Goal: Find contact information: Obtain details needed to contact an individual or organization

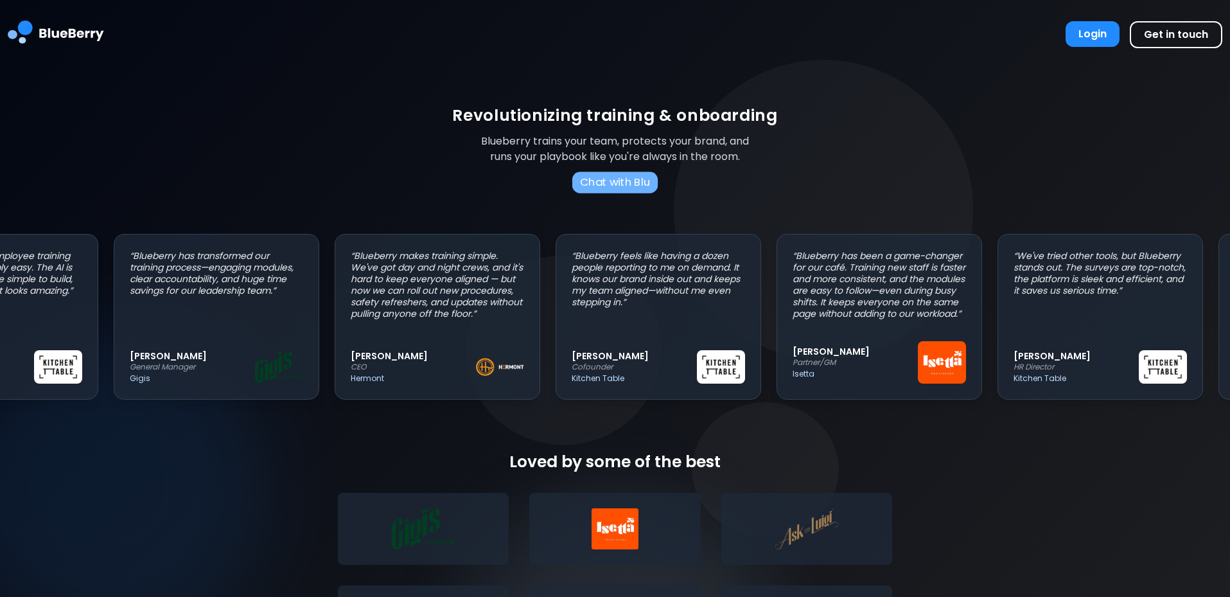
click at [622, 178] on button "Chat with Blu" at bounding box center [614, 182] width 85 height 22
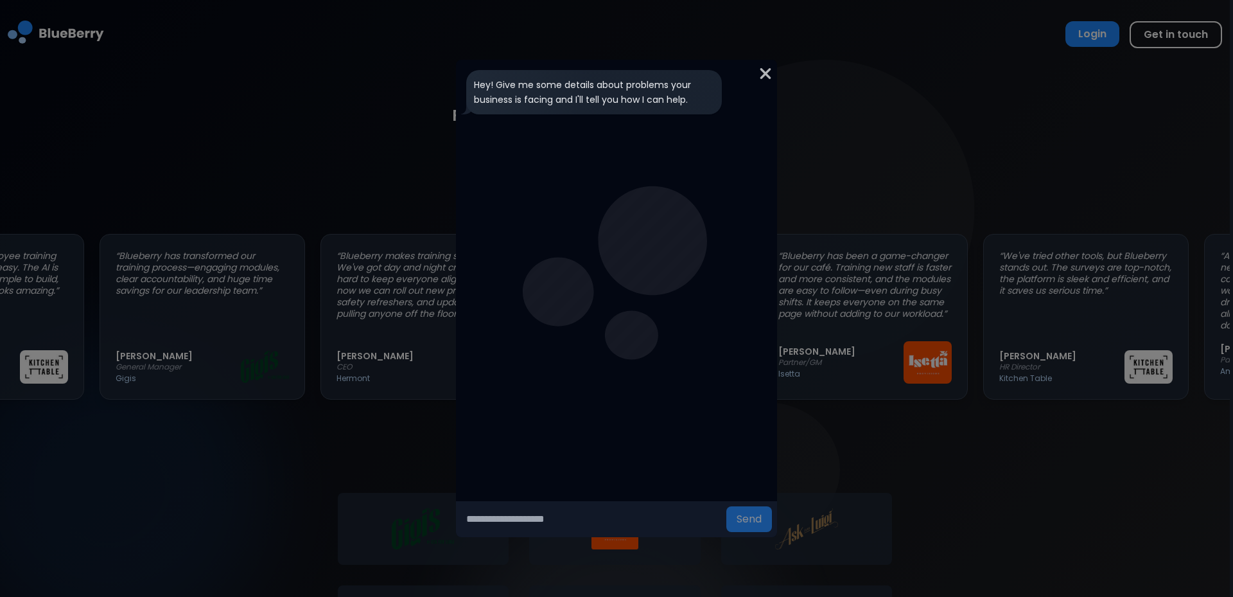
click at [763, 71] on img at bounding box center [765, 73] width 13 height 17
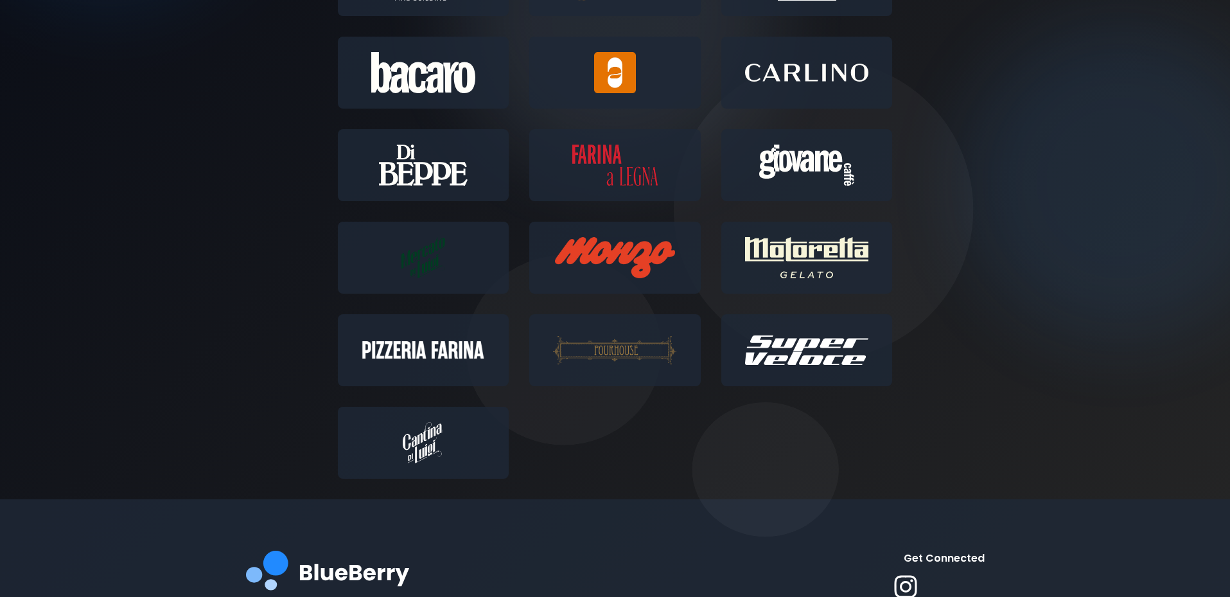
scroll to position [642, 0]
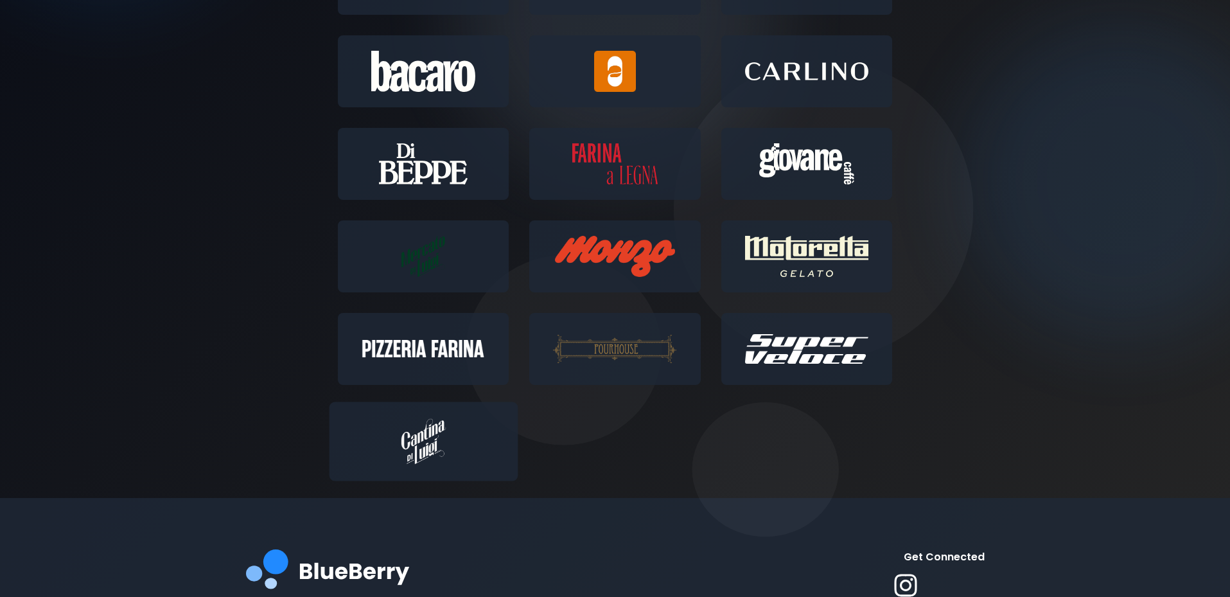
click at [405, 452] on img at bounding box center [423, 441] width 136 height 45
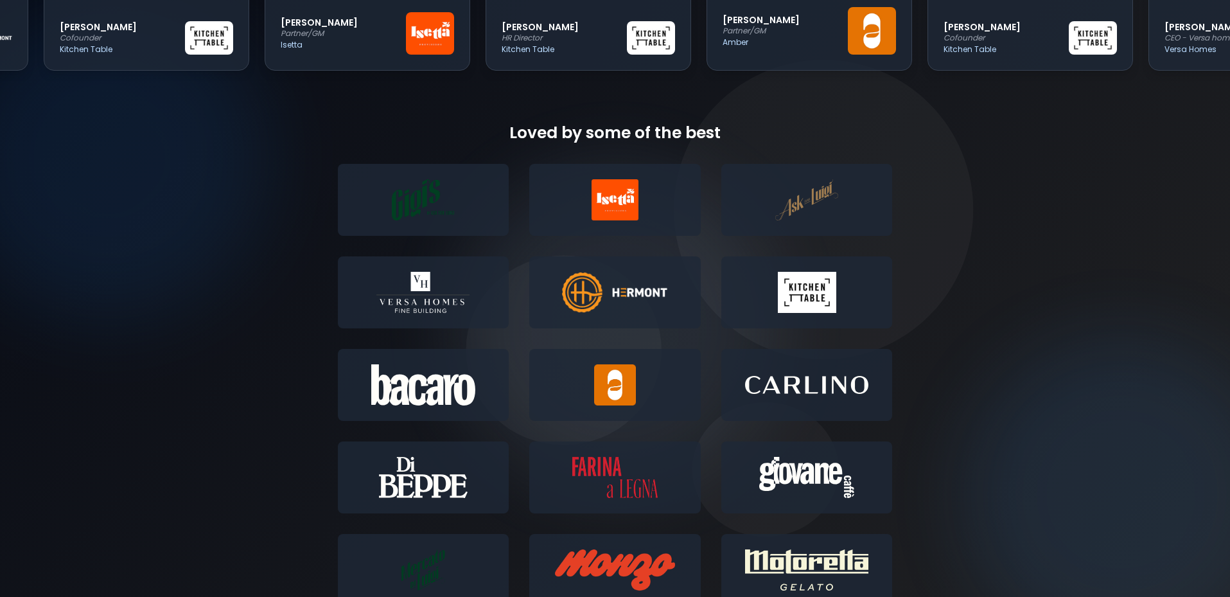
scroll to position [0, 0]
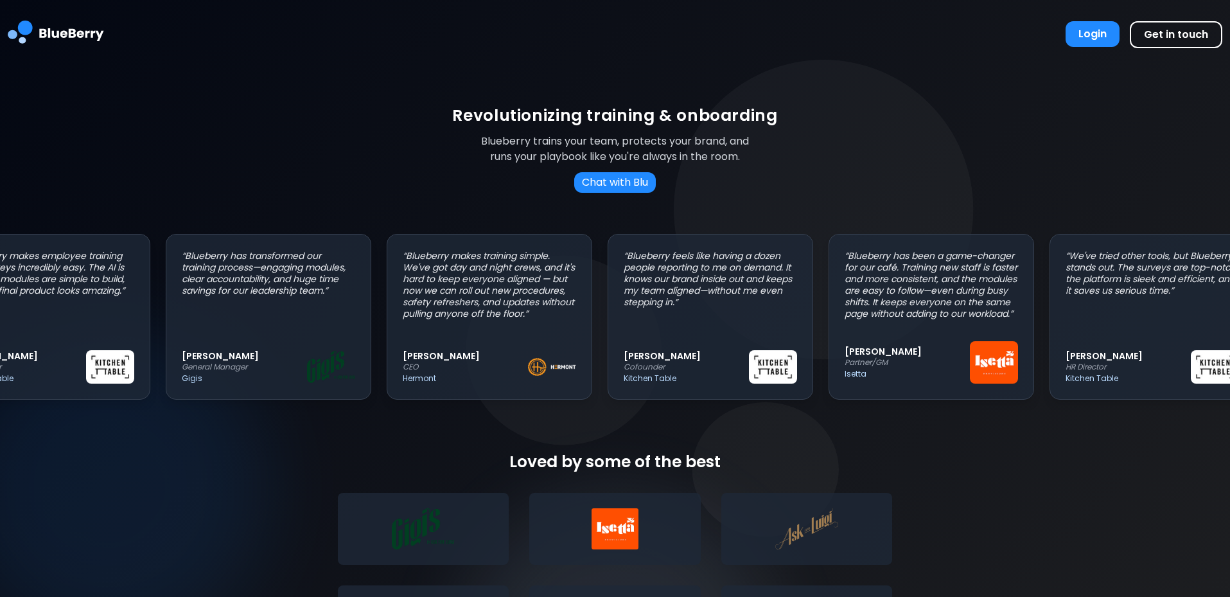
click at [64, 29] on img at bounding box center [56, 34] width 96 height 48
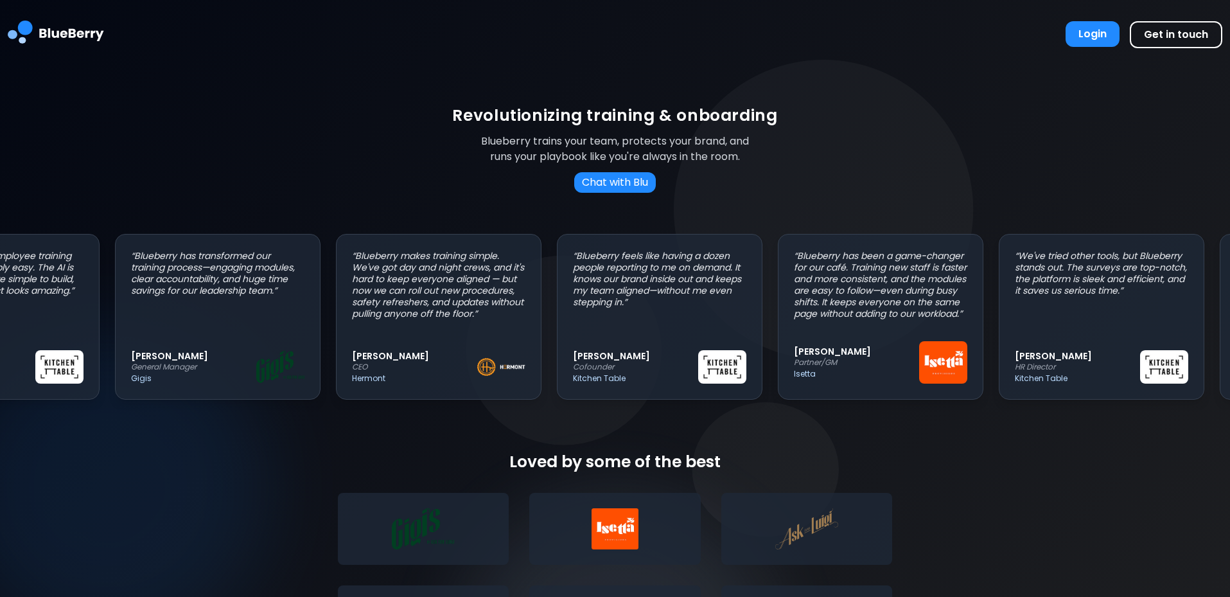
scroll to position [0, 118]
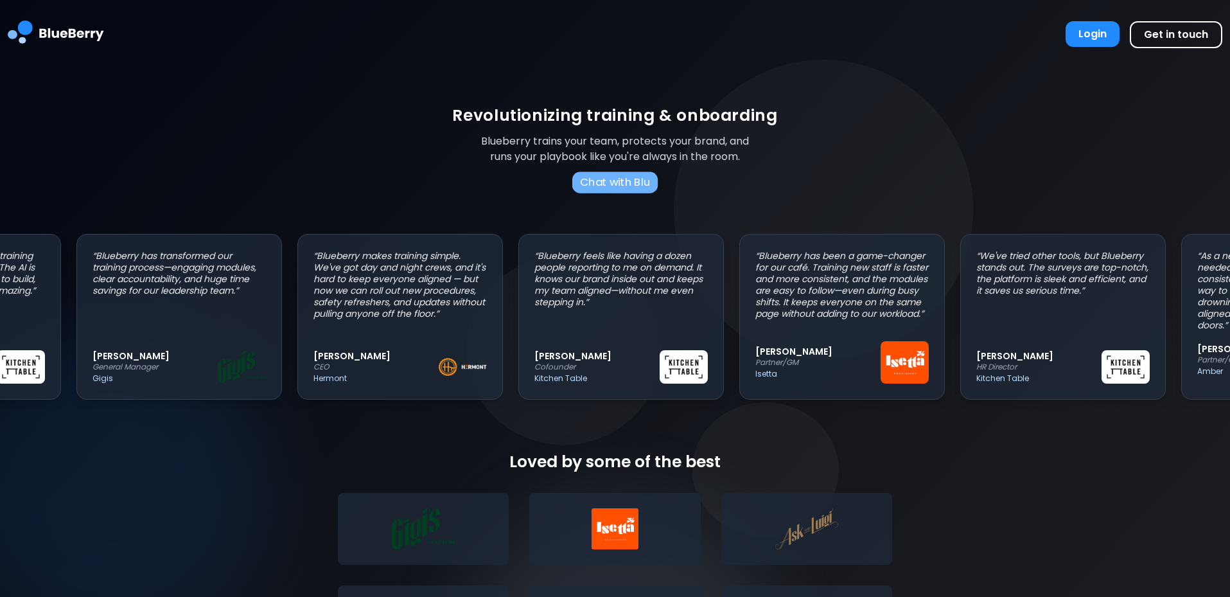
click at [623, 179] on button "Chat with Blu" at bounding box center [614, 182] width 85 height 22
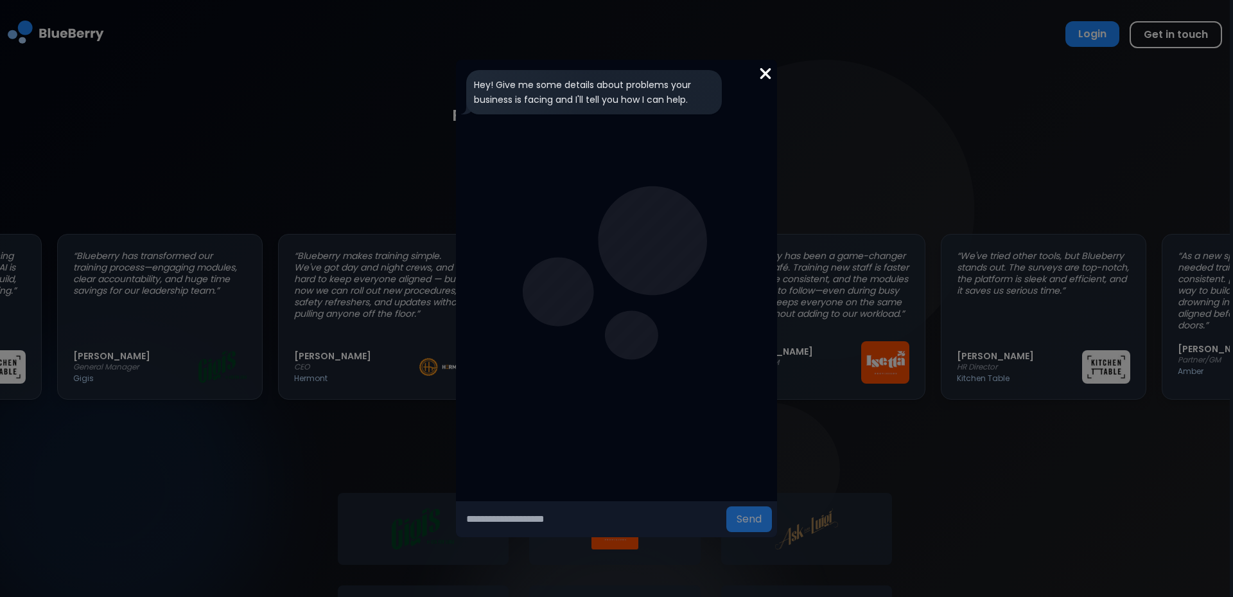
click at [582, 520] on input "text" at bounding box center [591, 519] width 260 height 26
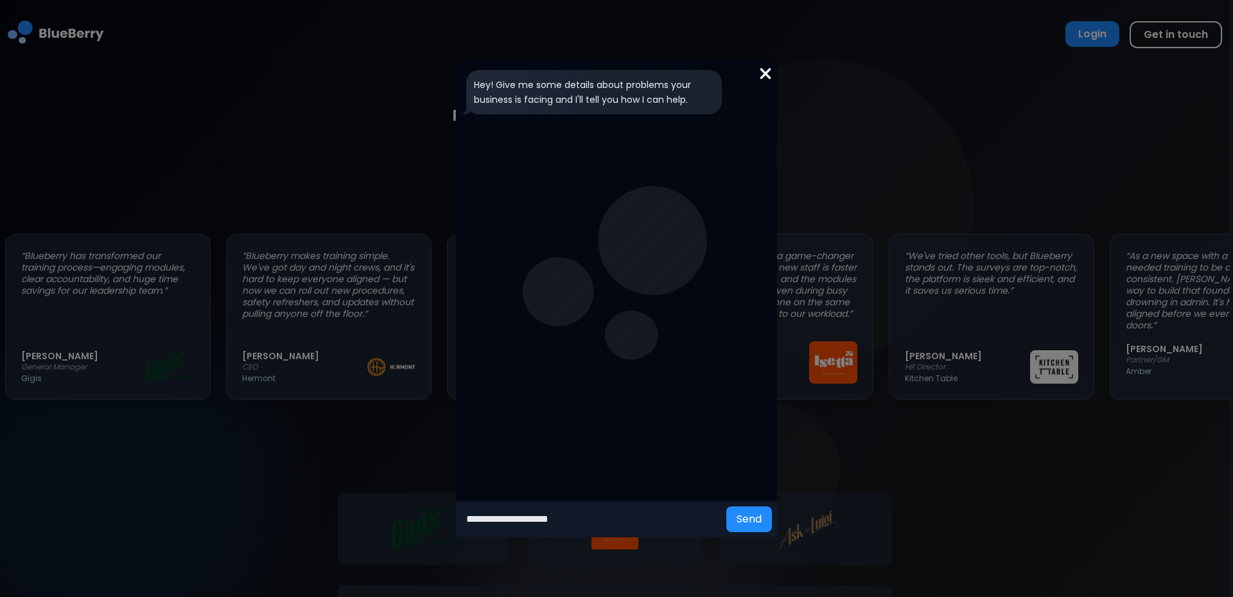
scroll to position [0, 227]
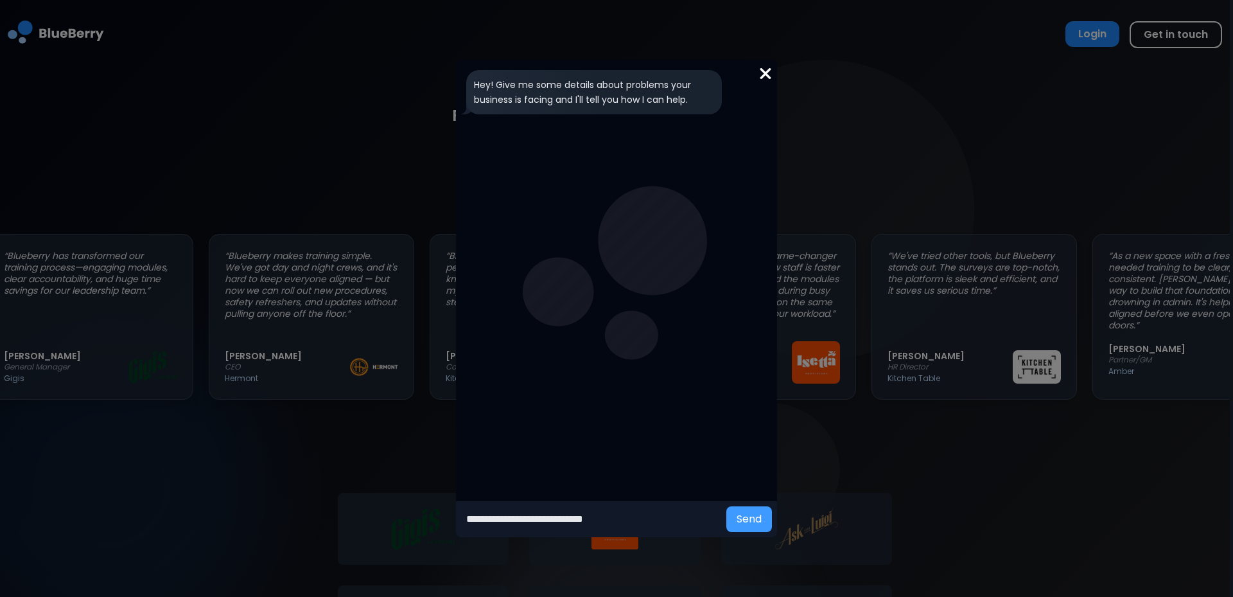
type input "**********"
click at [750, 522] on button "Send" at bounding box center [749, 519] width 46 height 26
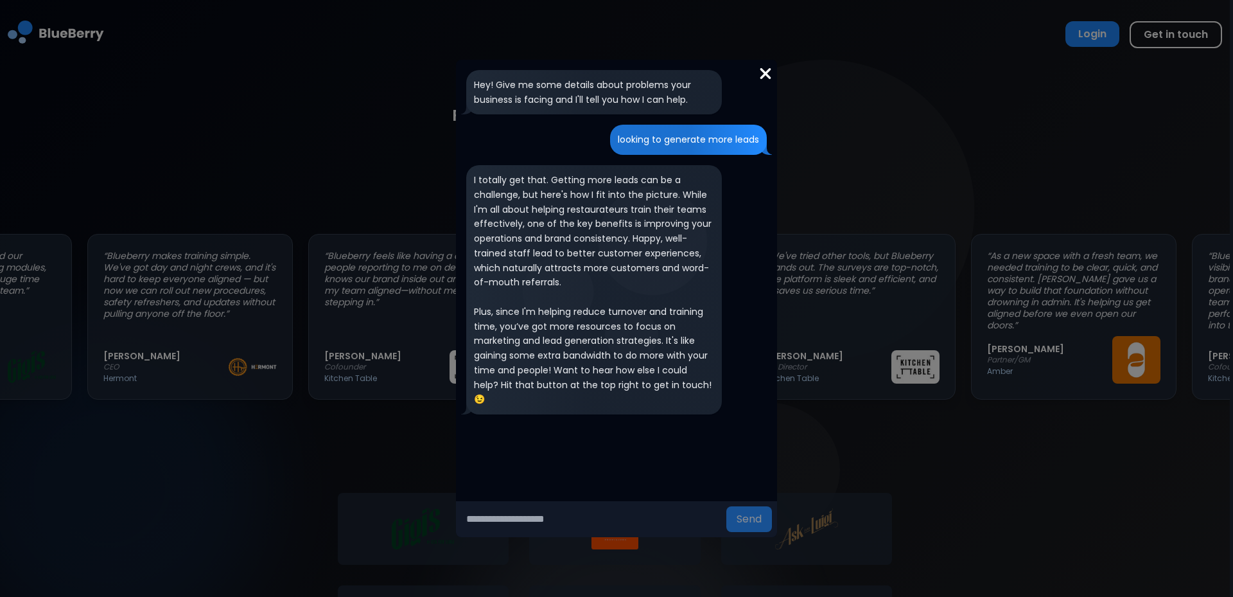
click at [537, 525] on input "text" at bounding box center [591, 519] width 260 height 26
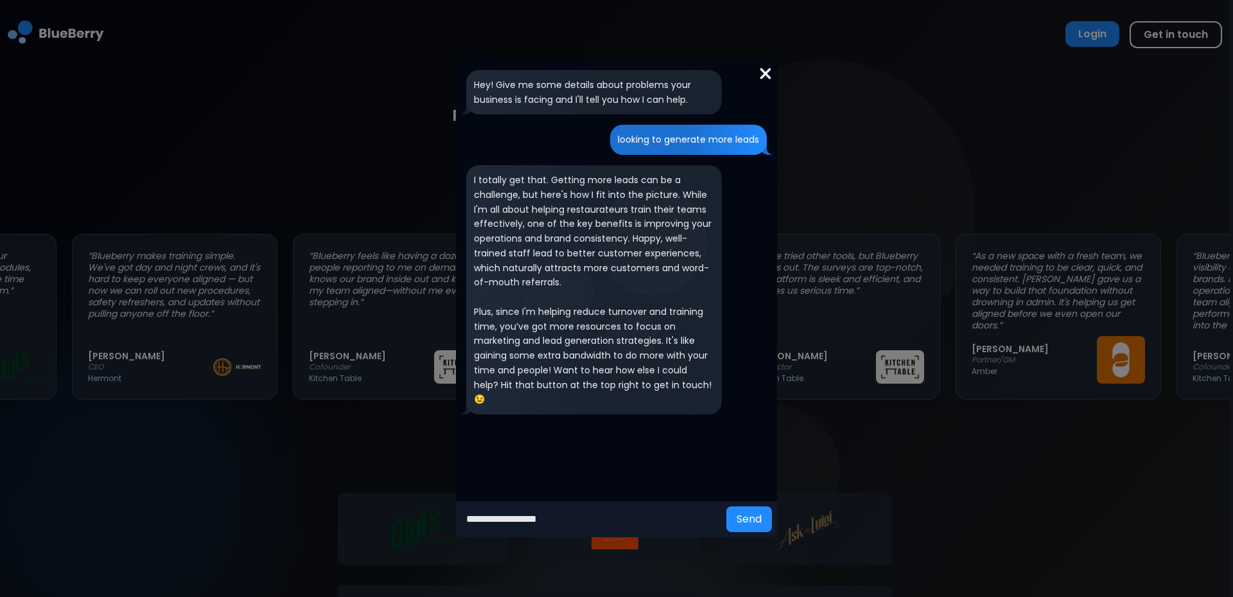
scroll to position [0, 383]
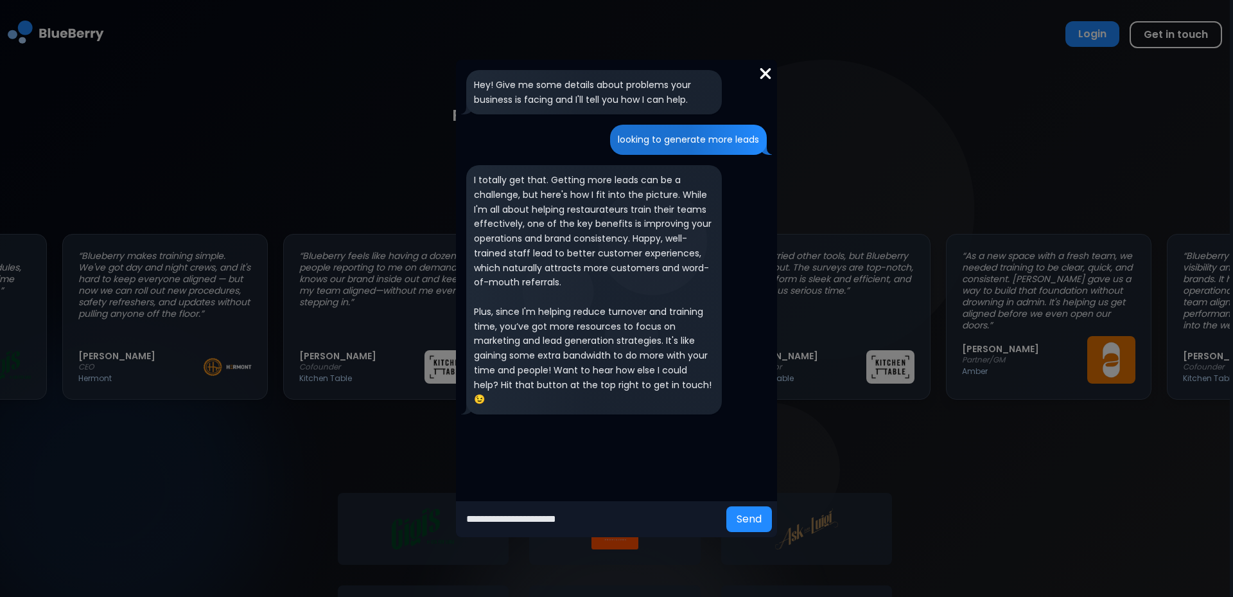
type input "**********"
click at [726, 506] on button "Send" at bounding box center [749, 519] width 46 height 26
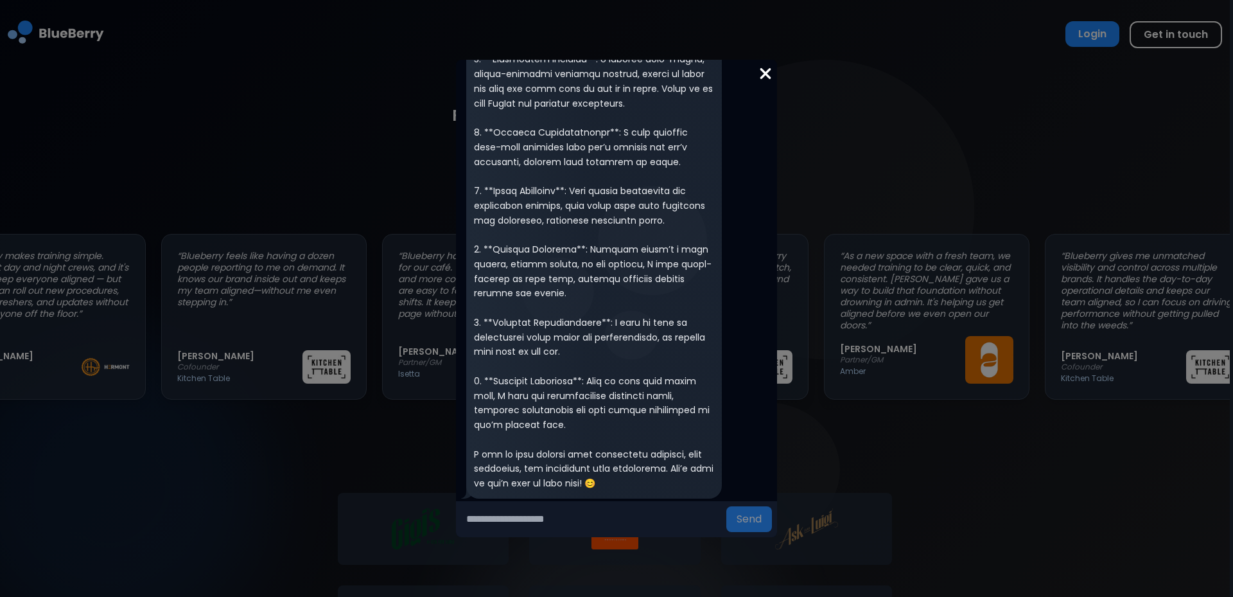
scroll to position [468, 0]
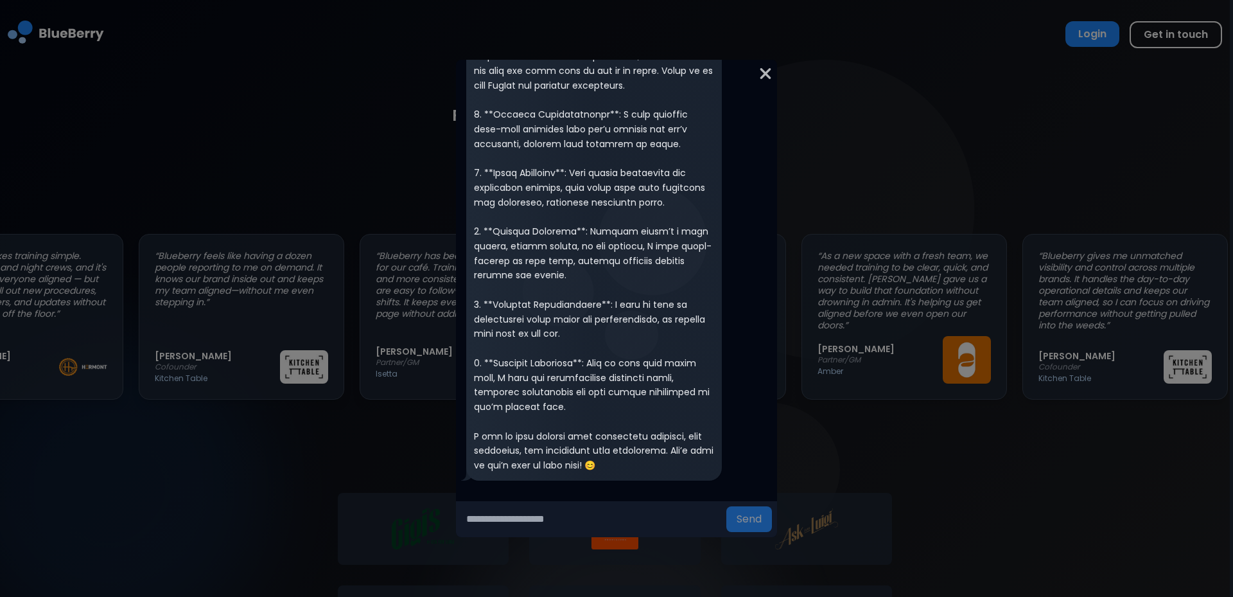
click at [768, 73] on img at bounding box center [765, 73] width 13 height 17
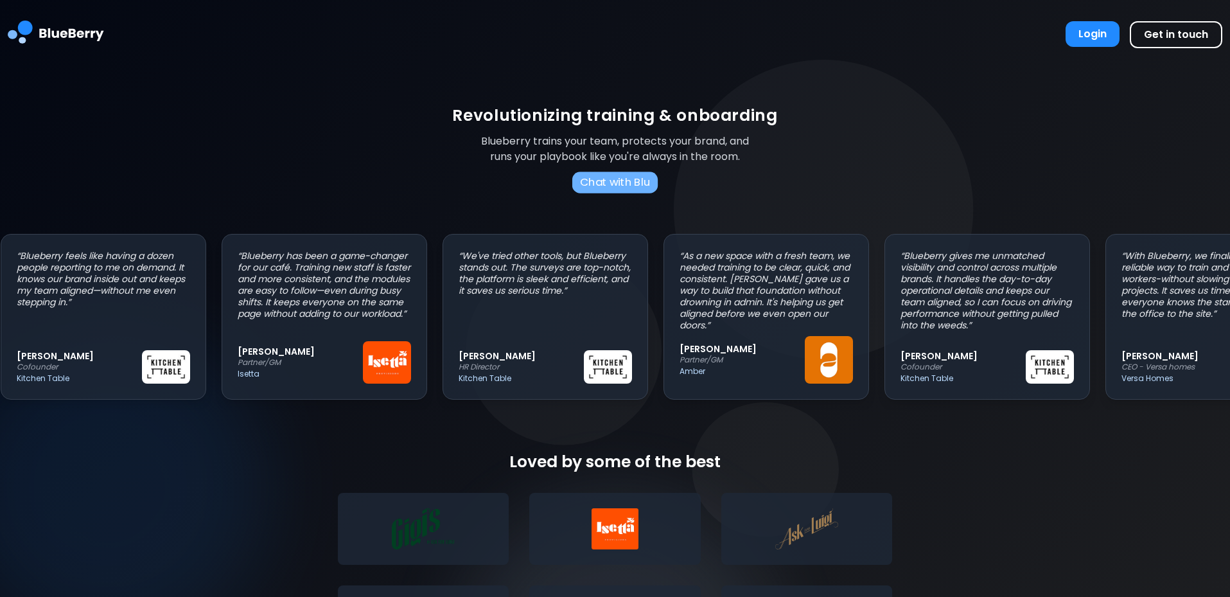
click at [615, 181] on button "Chat with Blu" at bounding box center [614, 182] width 85 height 22
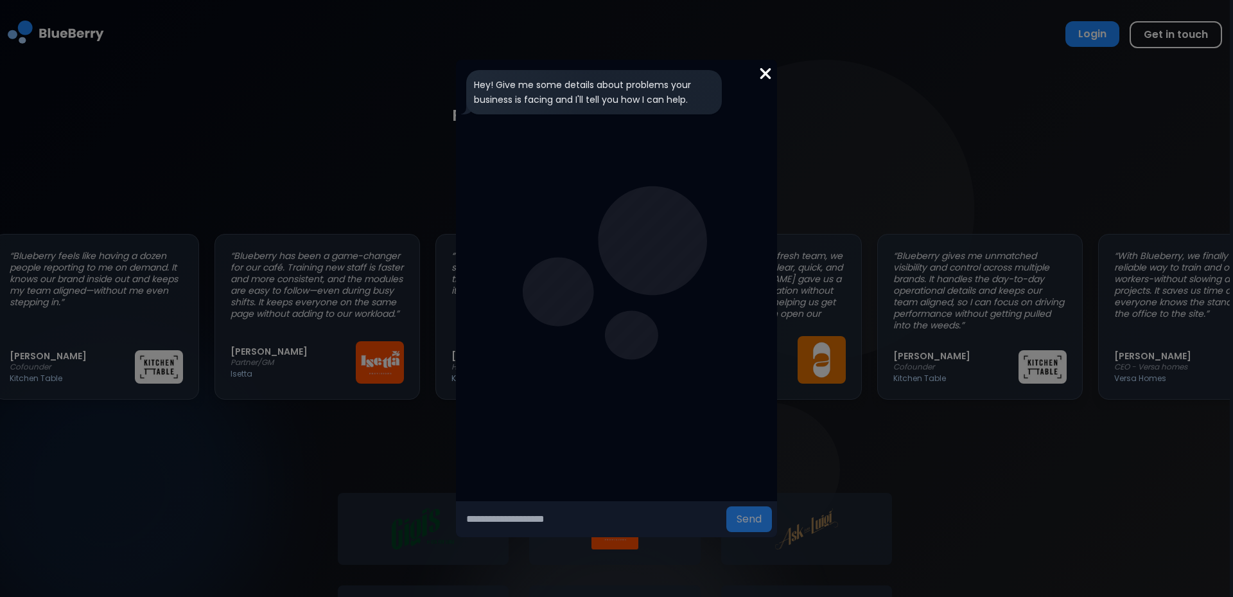
scroll to position [0, 681]
click at [315, 89] on div "Hey! Give me some details about problems your business is facing and I'll tell …" at bounding box center [616, 298] width 1233 height 597
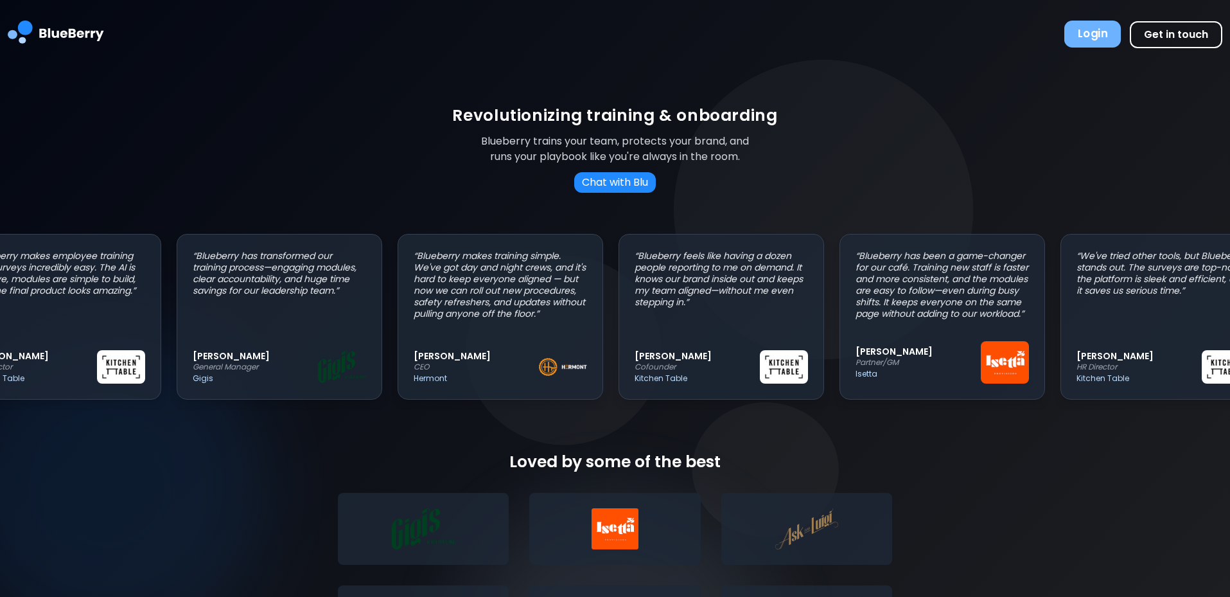
scroll to position [0, 0]
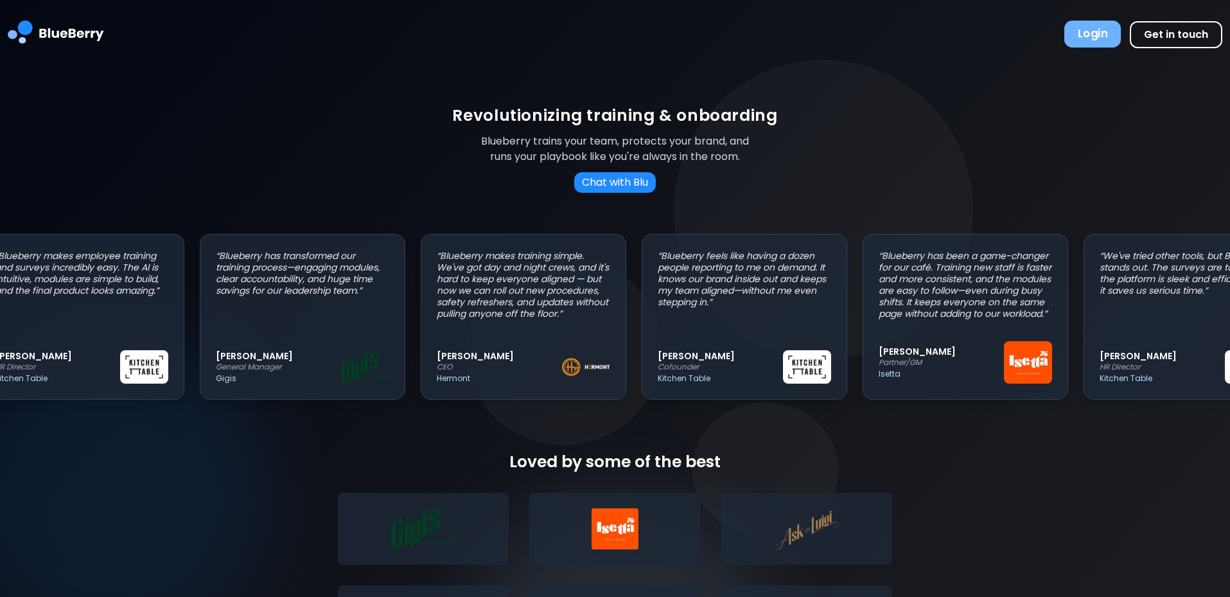
click at [1087, 39] on button "Login" at bounding box center [1092, 34] width 57 height 27
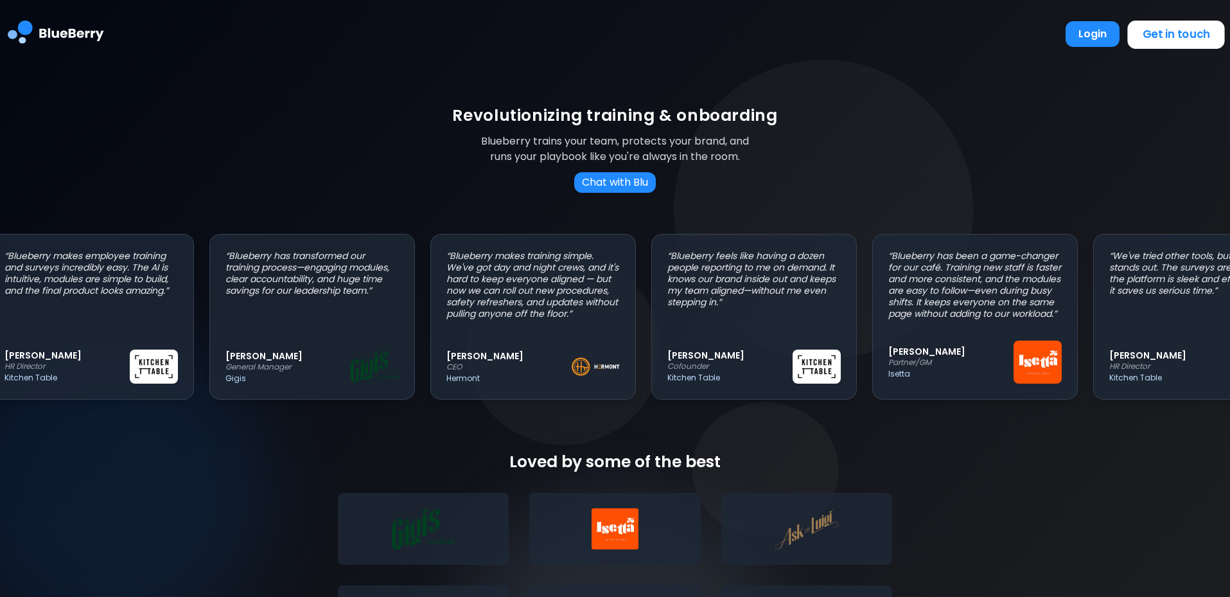
click at [1153, 37] on span "Get in touch" at bounding box center [1176, 33] width 67 height 15
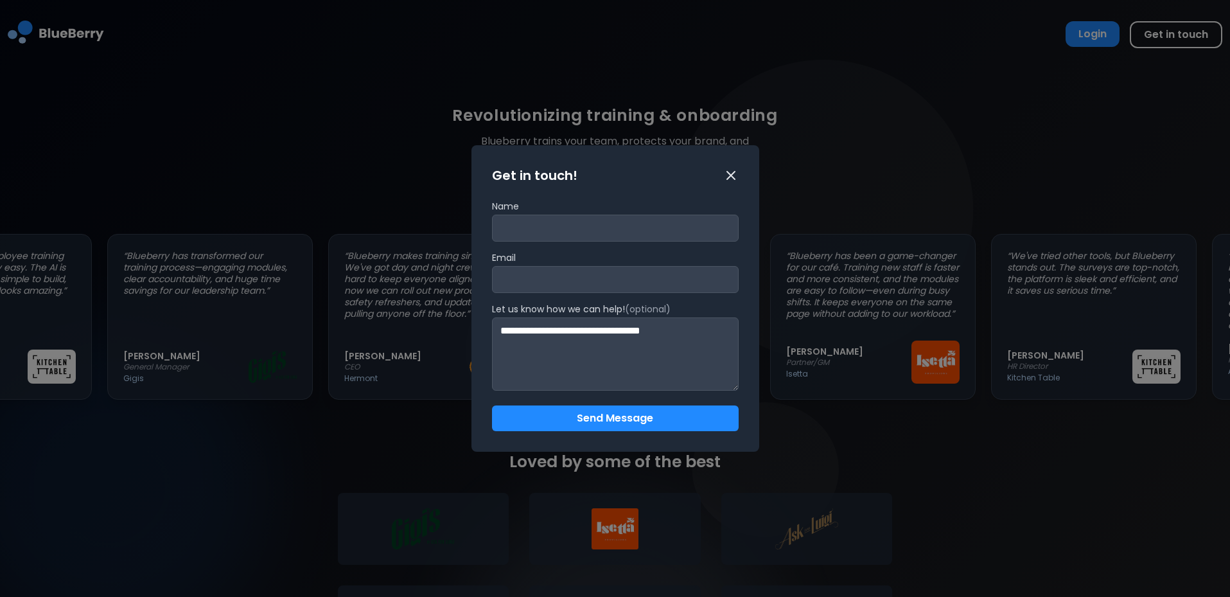
click at [733, 173] on icon at bounding box center [730, 175] width 15 height 15
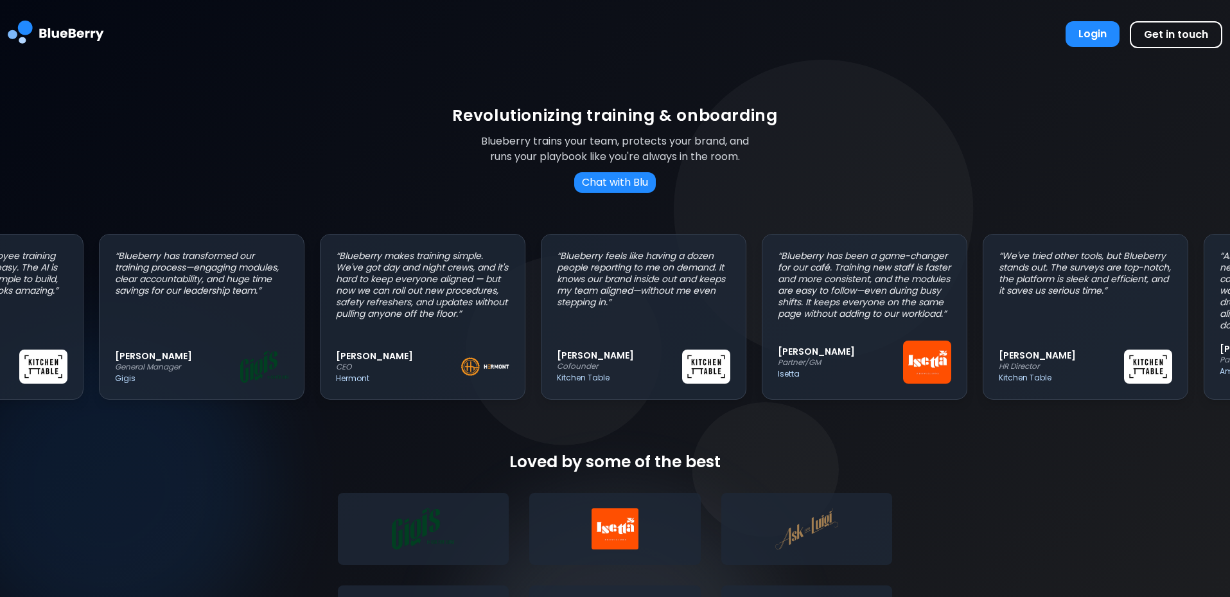
click at [918, 171] on div "Revolutionizing training & onboarding Blueberry trains your team, protects your…" at bounding box center [615, 604] width 1230 height 1071
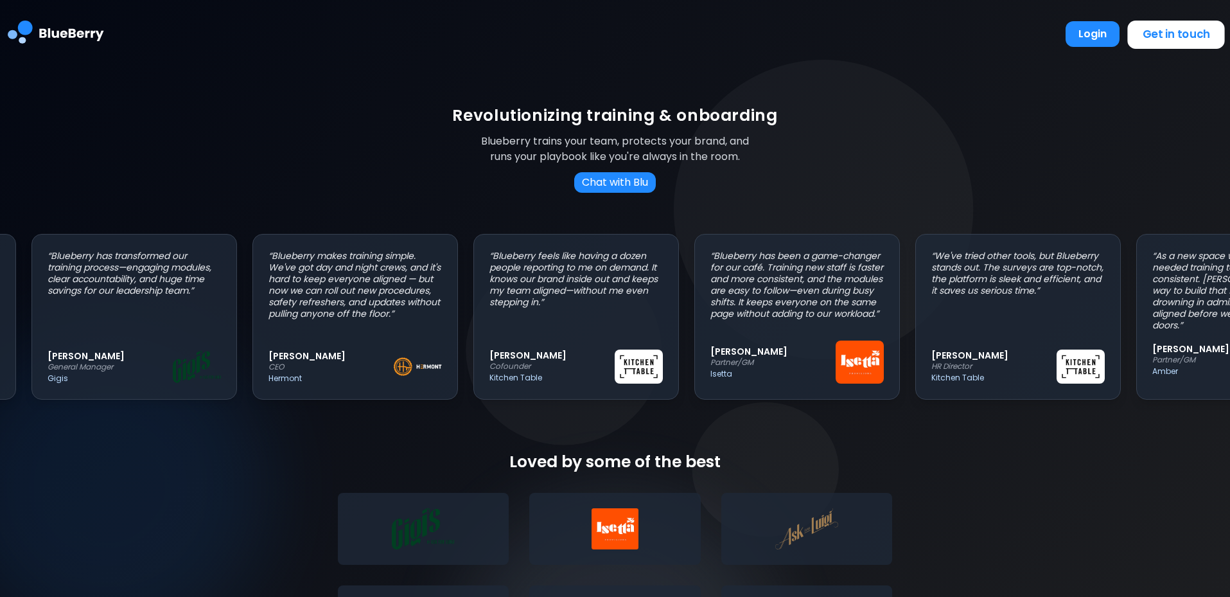
click at [1179, 35] on span "Get in touch" at bounding box center [1176, 33] width 67 height 15
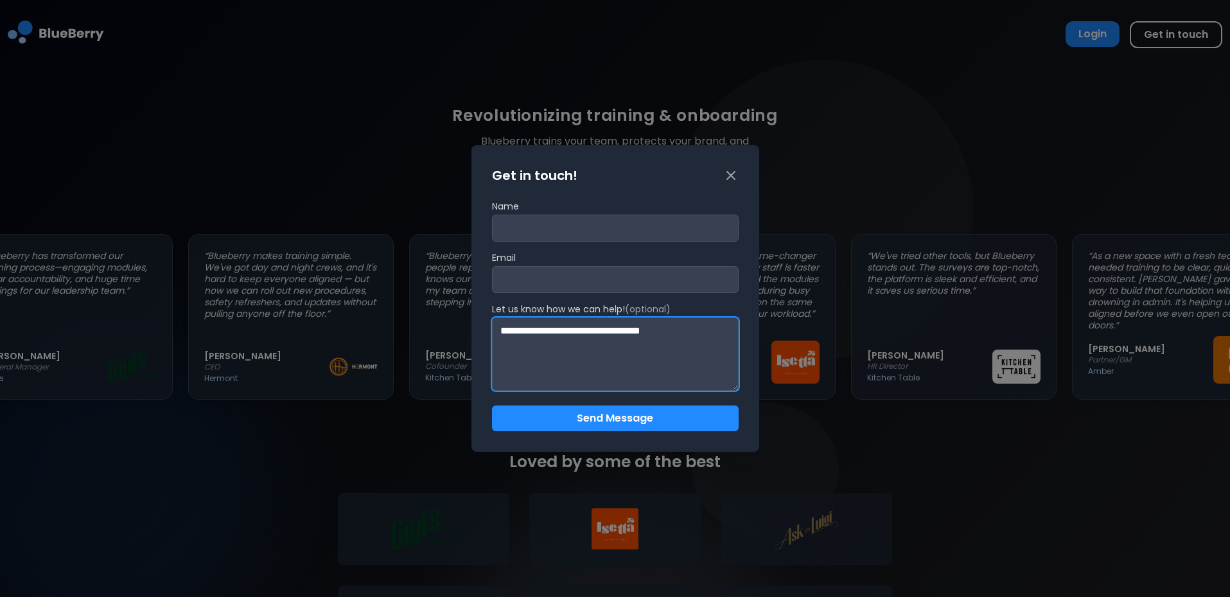
click at [618, 335] on textarea "**********" at bounding box center [615, 353] width 247 height 73
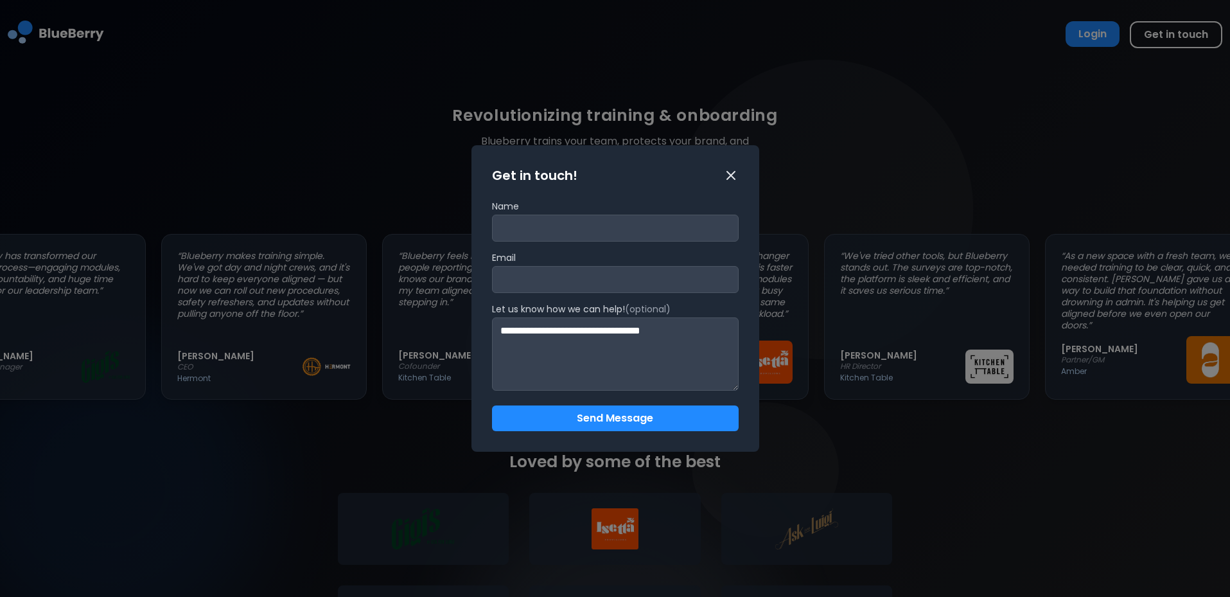
click at [728, 175] on icon at bounding box center [730, 175] width 15 height 15
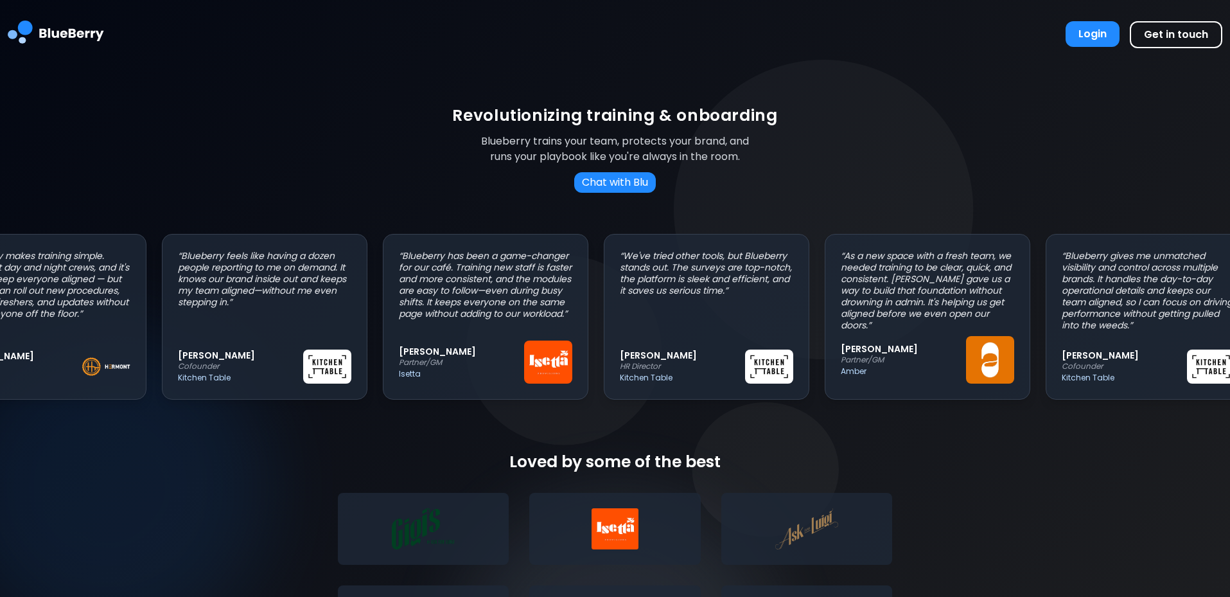
scroll to position [0, 514]
